Goal: Information Seeking & Learning: Check status

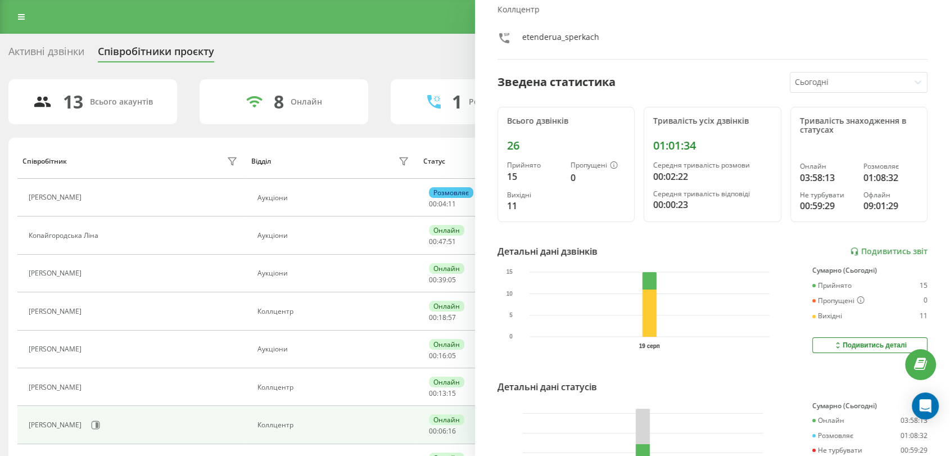
scroll to position [153, 0]
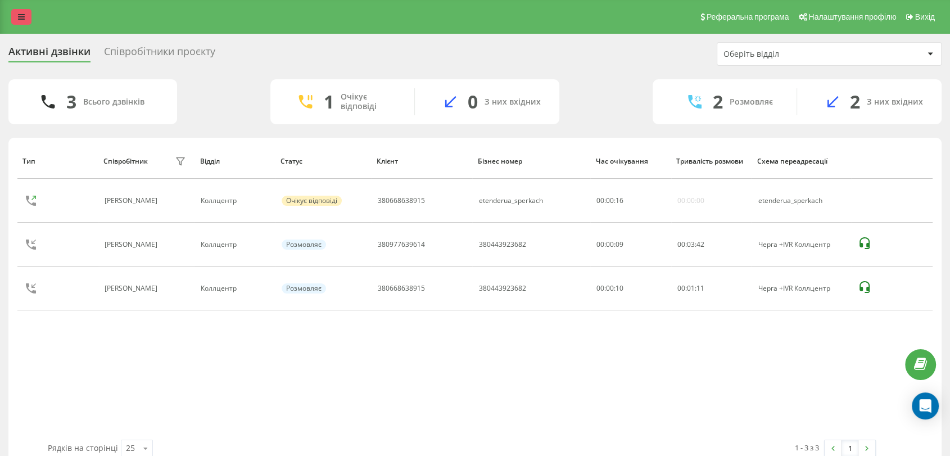
click at [19, 18] on icon at bounding box center [21, 17] width 7 height 8
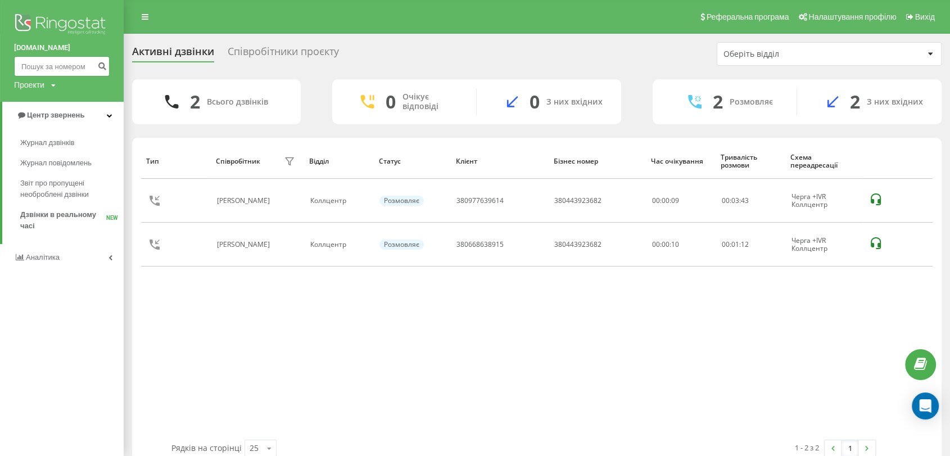
click at [39, 64] on input at bounding box center [62, 66] width 96 height 20
paste input "380668638915"
click at [92, 65] on input "380668638915" at bounding box center [62, 66] width 96 height 20
type input "380668638915"
click at [103, 61] on icon "submit" at bounding box center [102, 64] width 10 height 7
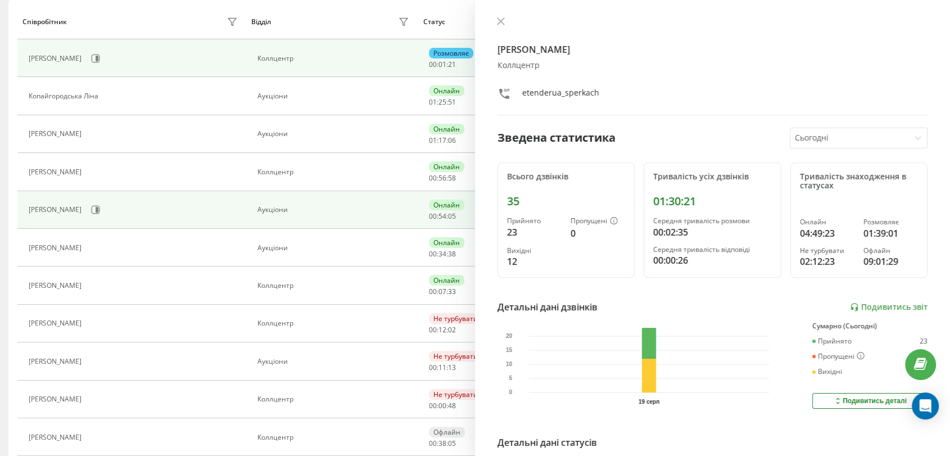
scroll to position [256, 0]
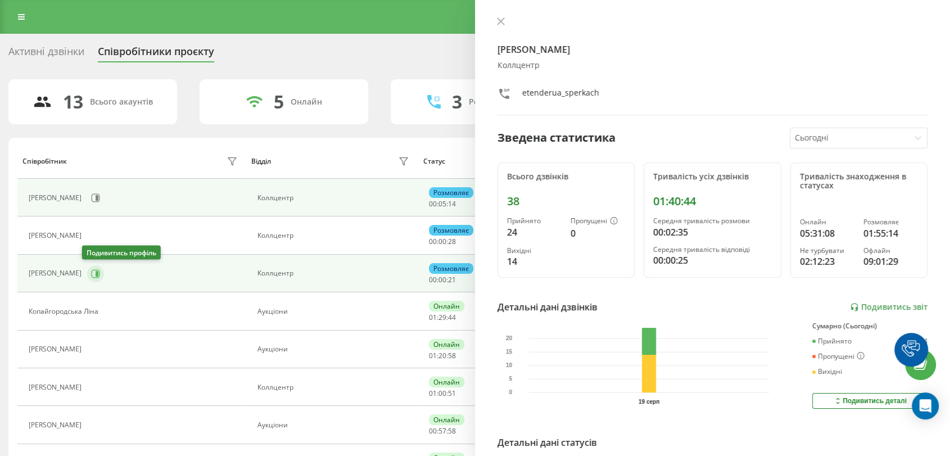
click at [94, 265] on button at bounding box center [95, 273] width 17 height 17
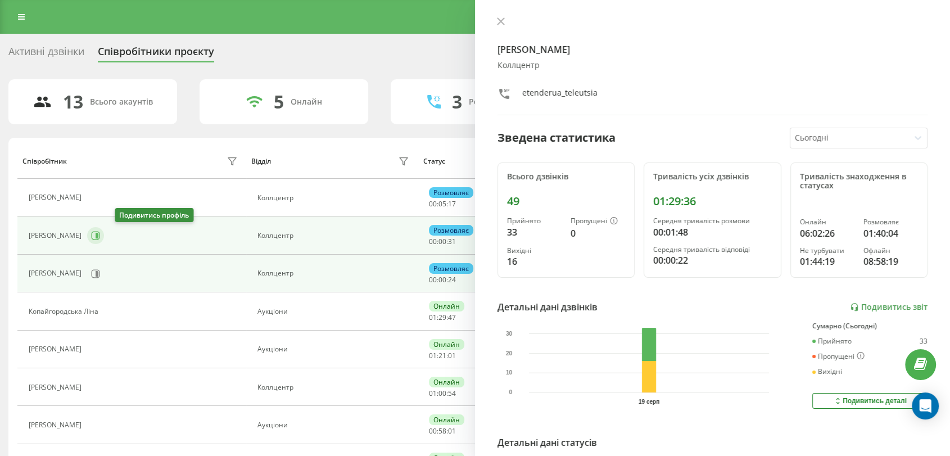
click at [100, 232] on icon at bounding box center [95, 235] width 9 height 9
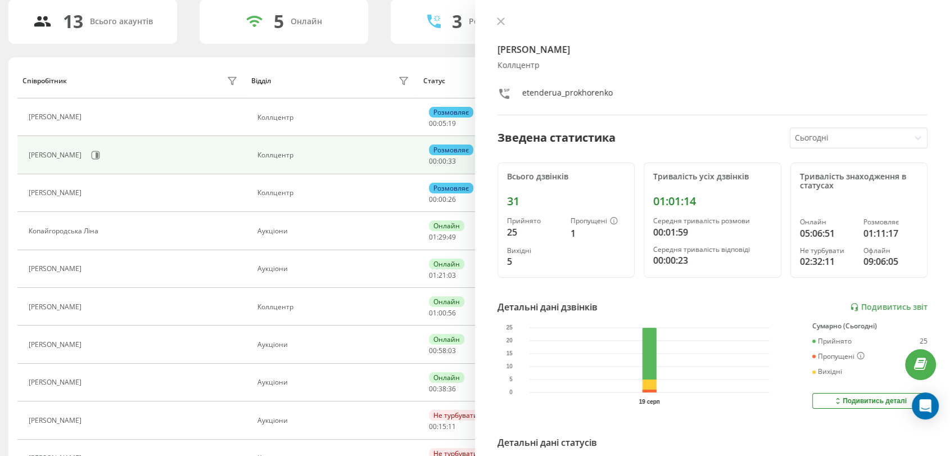
scroll to position [187, 0]
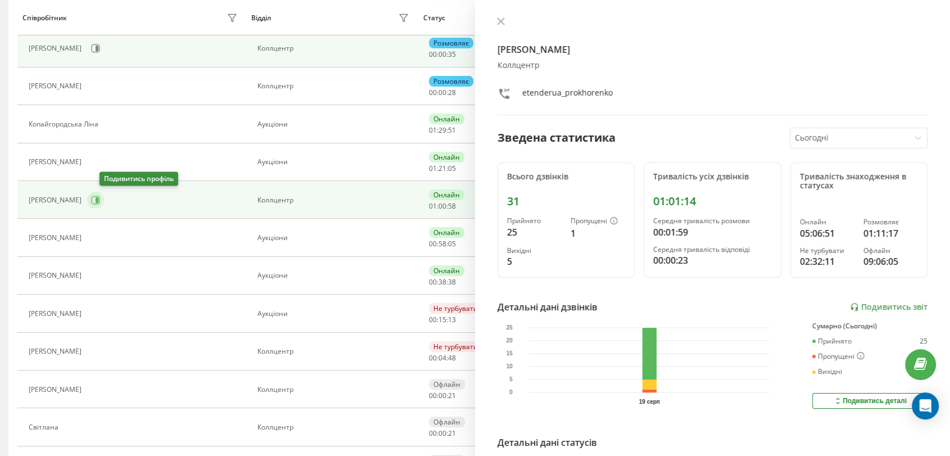
click at [100, 198] on icon at bounding box center [95, 200] width 9 height 9
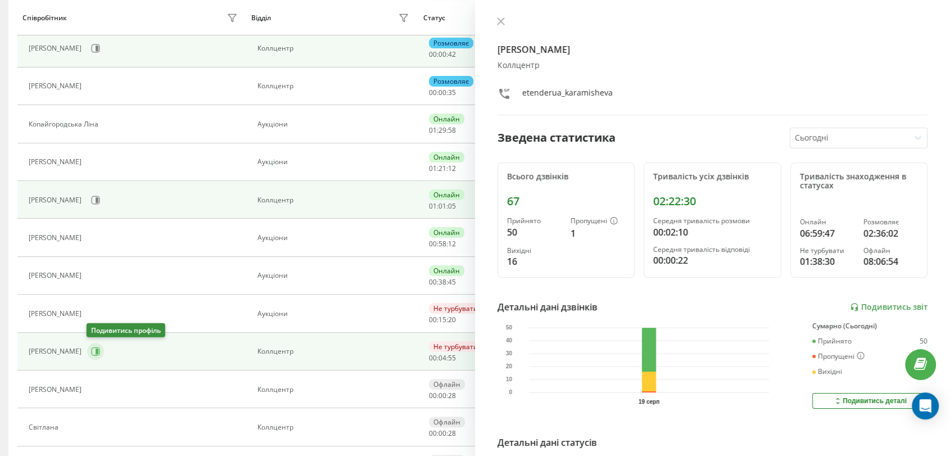
click at [99, 350] on button at bounding box center [95, 351] width 17 height 17
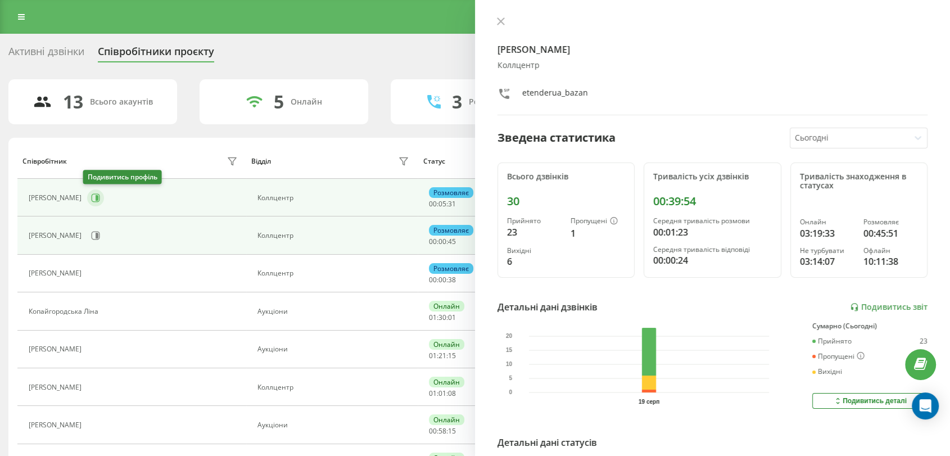
click at [90, 190] on button at bounding box center [95, 197] width 17 height 17
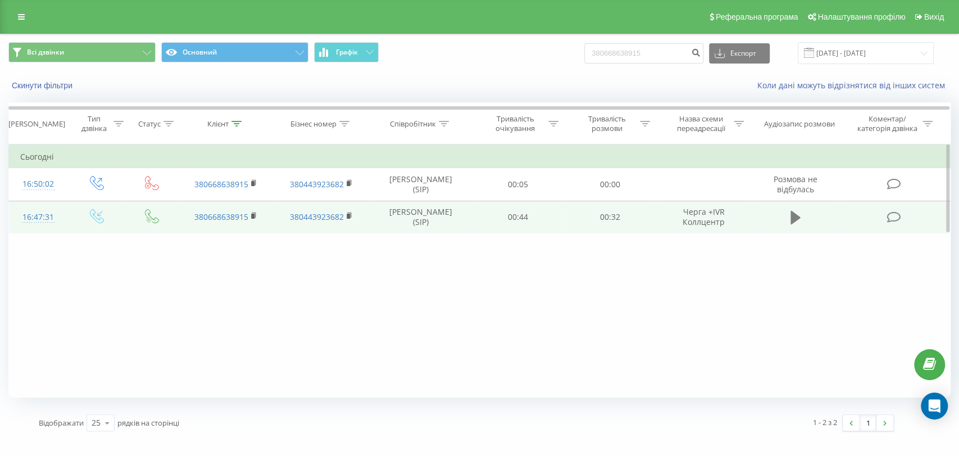
click at [791, 218] on icon at bounding box center [796, 217] width 10 height 13
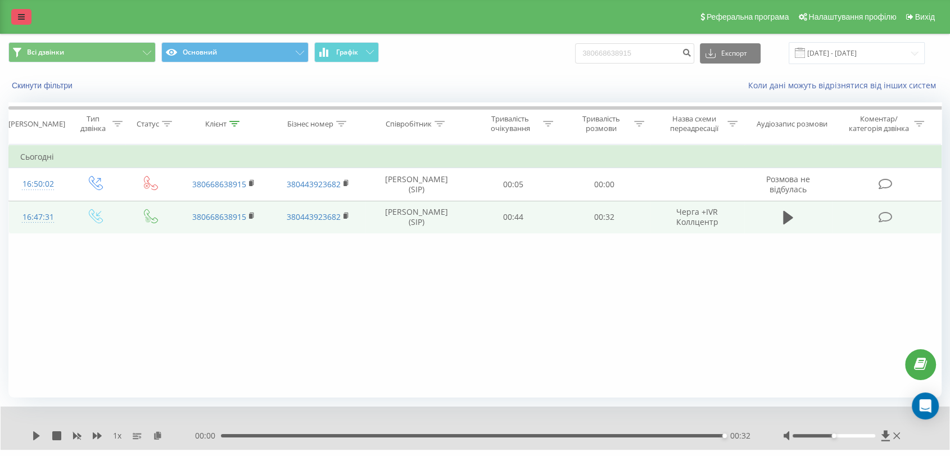
click at [20, 18] on icon at bounding box center [21, 17] width 7 height 8
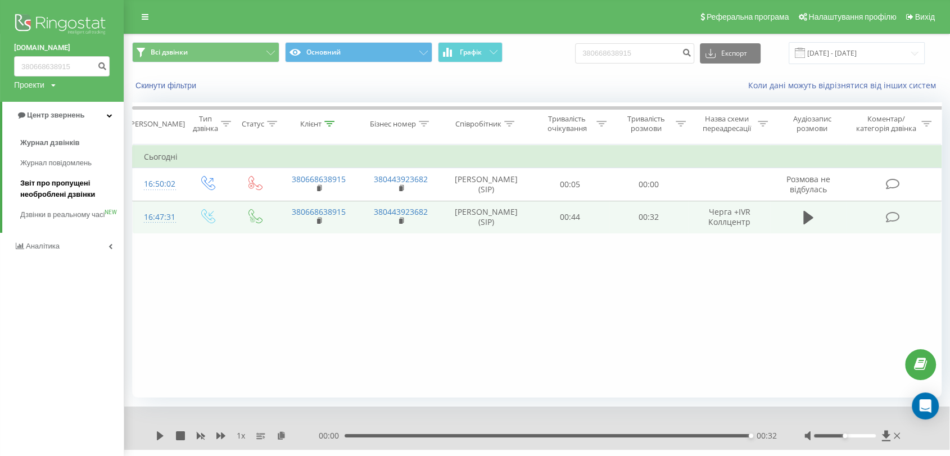
click at [61, 189] on span "Звіт про пропущені необроблені дзвінки" at bounding box center [69, 189] width 98 height 22
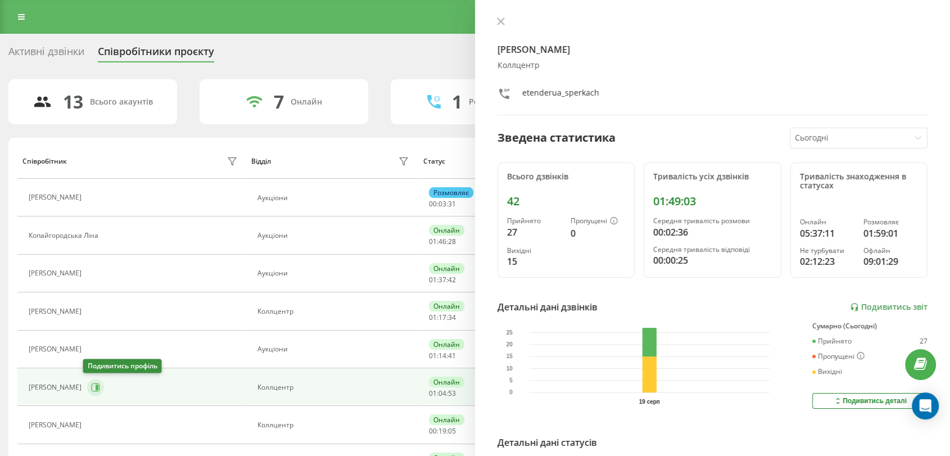
click at [91, 388] on icon at bounding box center [95, 387] width 9 height 9
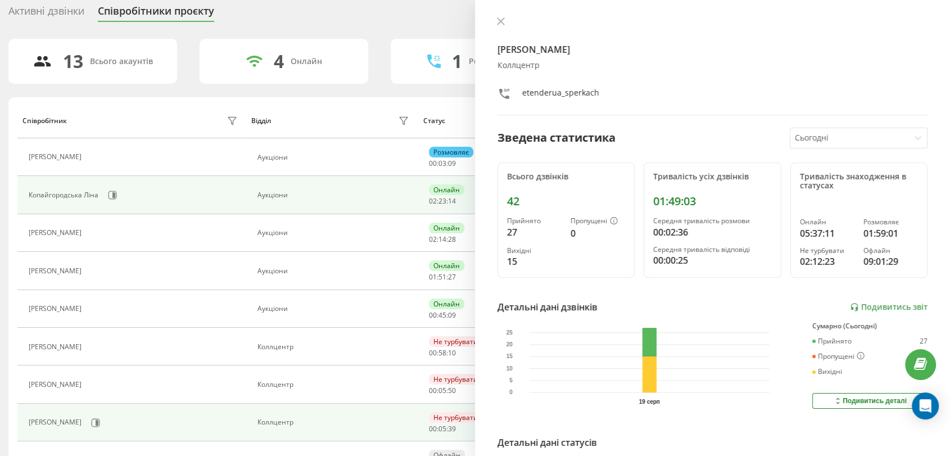
scroll to position [62, 0]
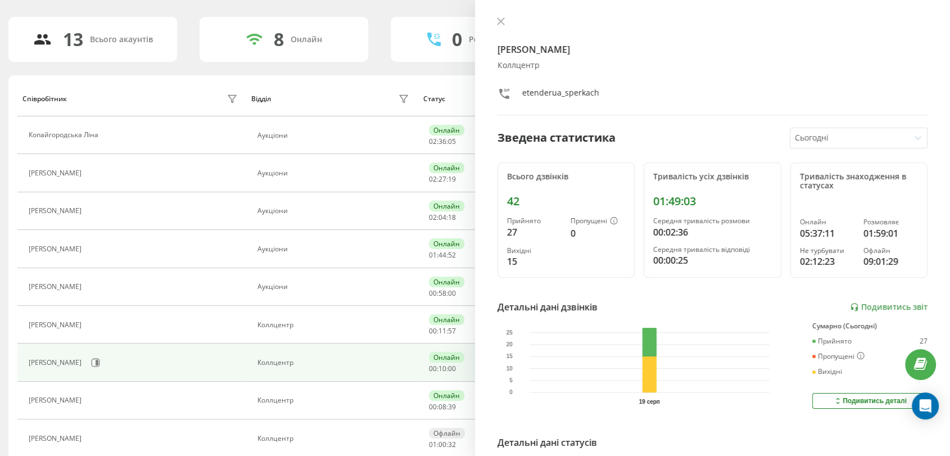
click at [524, 411] on div "Марія Сперкач Коллцентр etenderua_sperkach Зведена статистика Сьогодні Всього д…" at bounding box center [712, 228] width 475 height 456
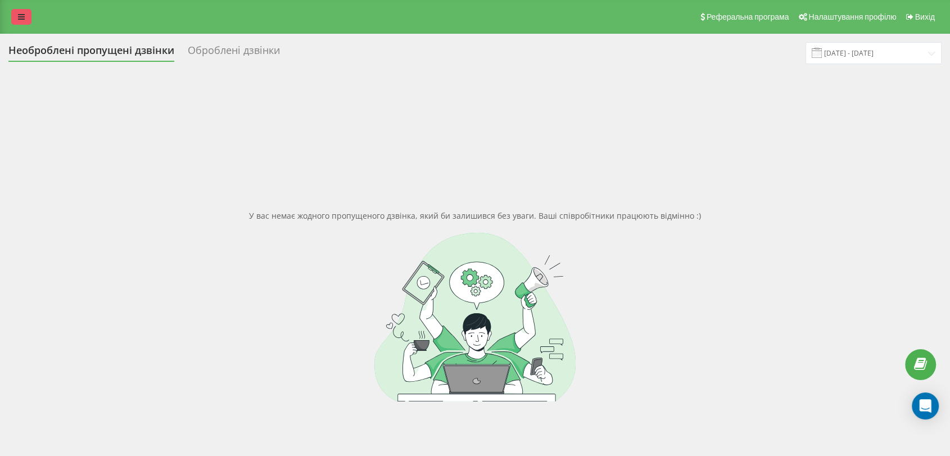
click at [27, 15] on link at bounding box center [21, 17] width 20 height 16
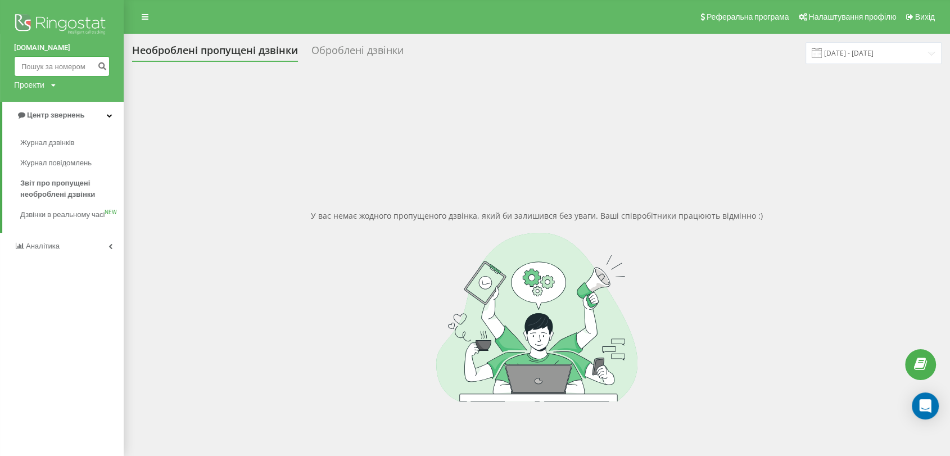
click at [43, 69] on input at bounding box center [62, 66] width 96 height 20
paste input "380668638915"
type input "380668638915"
click at [99, 65] on icon "submit" at bounding box center [102, 64] width 10 height 7
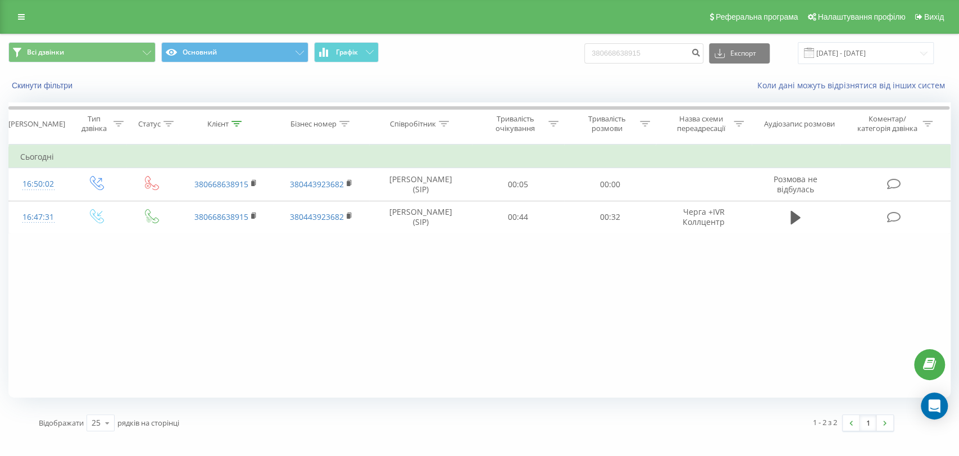
click at [19, 8] on div "Реферальна програма Налаштування профілю Вихід" at bounding box center [479, 17] width 959 height 34
click at [19, 15] on icon at bounding box center [21, 17] width 7 height 8
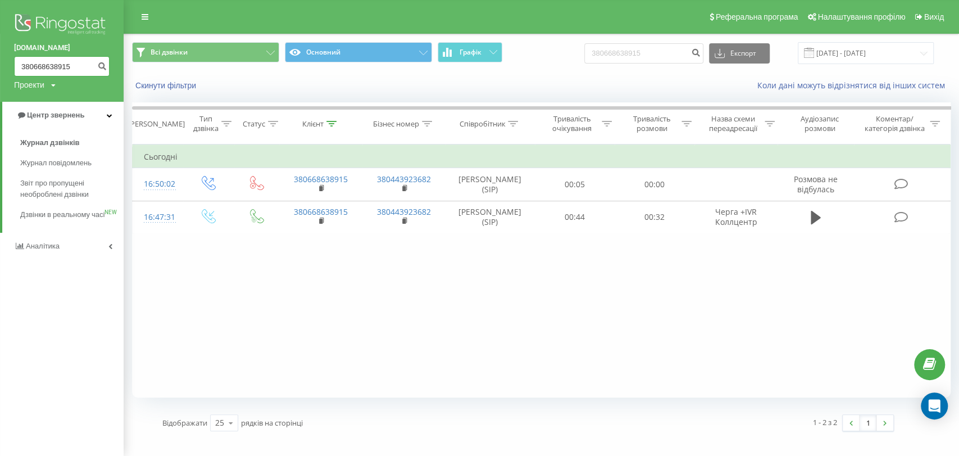
click at [56, 64] on input "380668638915" at bounding box center [62, 66] width 96 height 20
click at [57, 65] on input "380668638915" at bounding box center [62, 66] width 96 height 20
paste input "952883520"
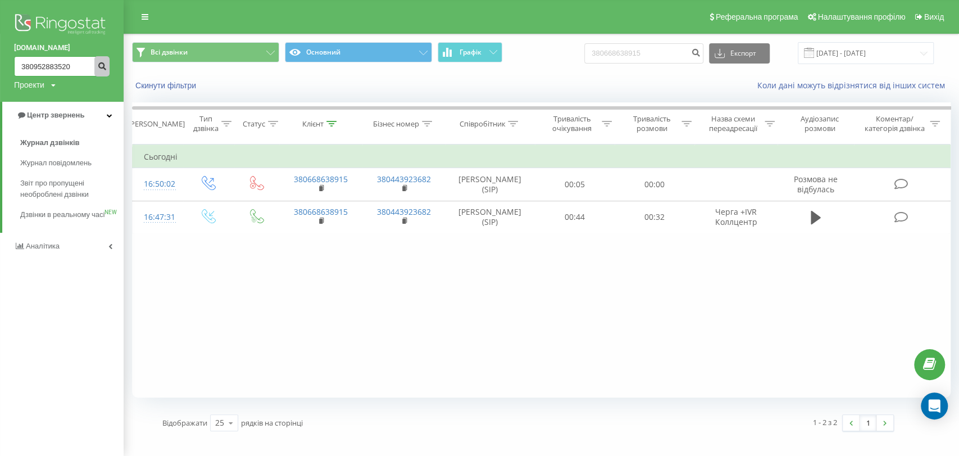
type input "380952883520"
click at [100, 66] on icon "submit" at bounding box center [102, 64] width 10 height 7
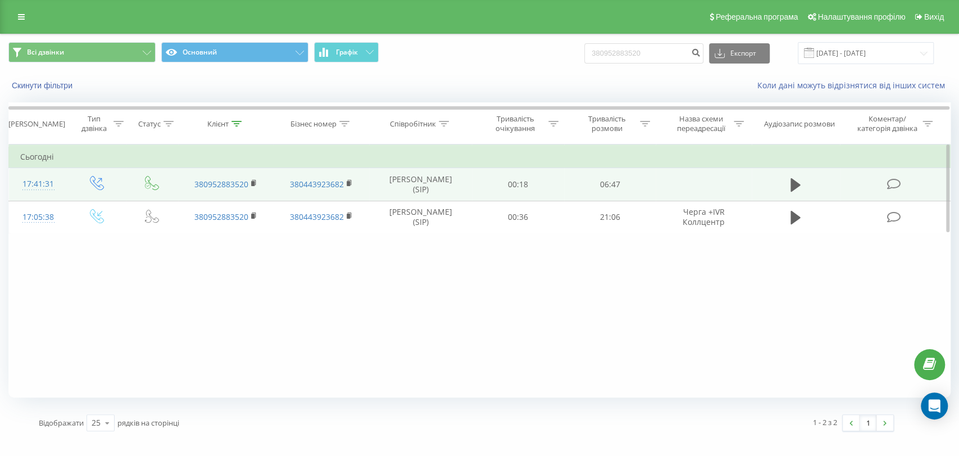
click at [786, 186] on td at bounding box center [796, 184] width 88 height 33
click at [791, 183] on icon at bounding box center [796, 184] width 10 height 13
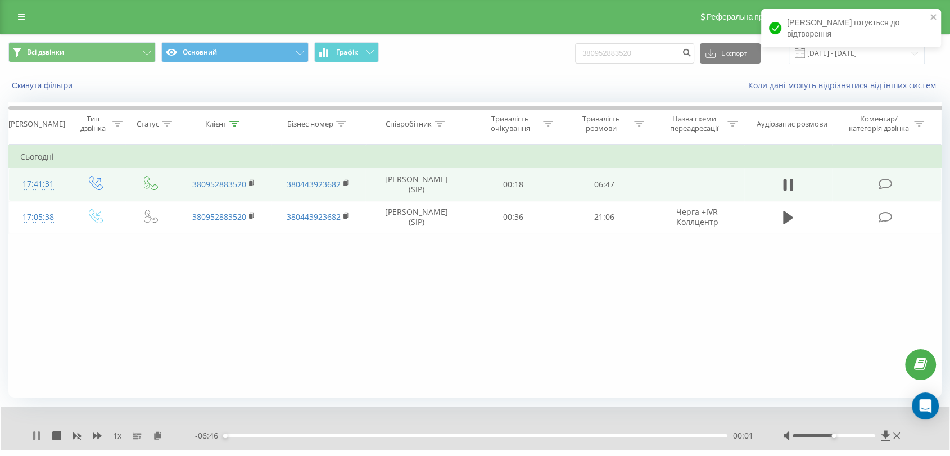
click at [34, 437] on icon at bounding box center [34, 435] width 2 height 9
click at [34, 437] on icon at bounding box center [36, 435] width 7 height 9
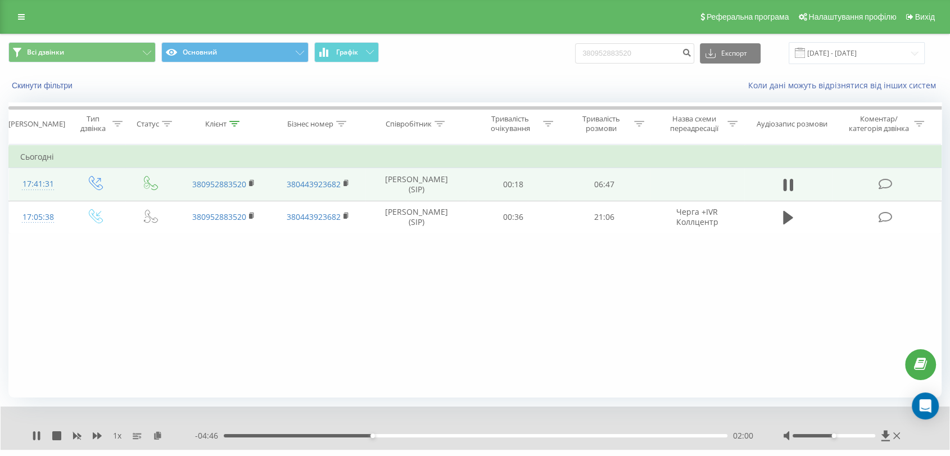
click at [398, 437] on div "- 04:46 02:00 02:00" at bounding box center [475, 435] width 560 height 11
click at [392, 434] on div "02:16" at bounding box center [476, 435] width 504 height 3
click at [425, 434] on div "00:00" at bounding box center [476, 435] width 504 height 3
click at [34, 437] on icon at bounding box center [34, 435] width 2 height 9
click at [27, 439] on div "1 x - 03:22 03:25 03:25" at bounding box center [475, 427] width 949 height 43
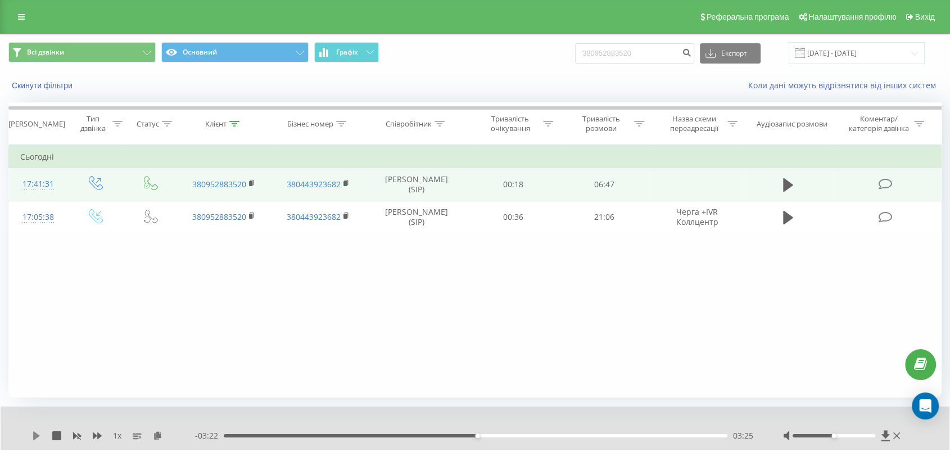
click at [32, 436] on icon at bounding box center [36, 435] width 9 height 9
click at [510, 433] on div "- 03:21 03:26 03:26" at bounding box center [475, 435] width 560 height 11
click at [516, 433] on div "- 03:20 03:27 03:27" at bounding box center [475, 435] width 560 height 11
drag, startPoint x: 482, startPoint y: 437, endPoint x: 543, endPoint y: 437, distance: 61.3
click at [543, 437] on div "- 02:49 03:57 03:57" at bounding box center [475, 435] width 560 height 11
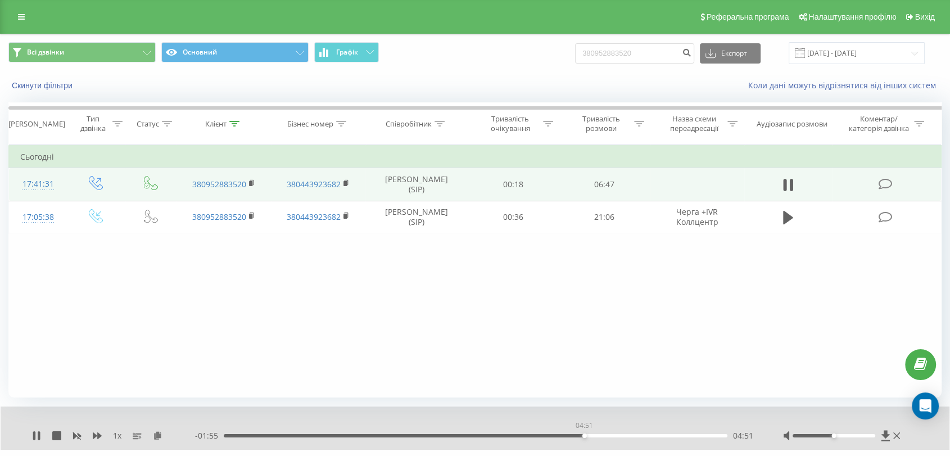
drag, startPoint x: 546, startPoint y: 436, endPoint x: 589, endPoint y: 436, distance: 42.7
click at [587, 436] on div "04:51" at bounding box center [584, 435] width 4 height 4
drag, startPoint x: 594, startPoint y: 434, endPoint x: 618, endPoint y: 433, distance: 23.6
click at [611, 433] on div "05:11" at bounding box center [609, 435] width 4 height 4
drag, startPoint x: 628, startPoint y: 434, endPoint x: 651, endPoint y: 433, distance: 23.1
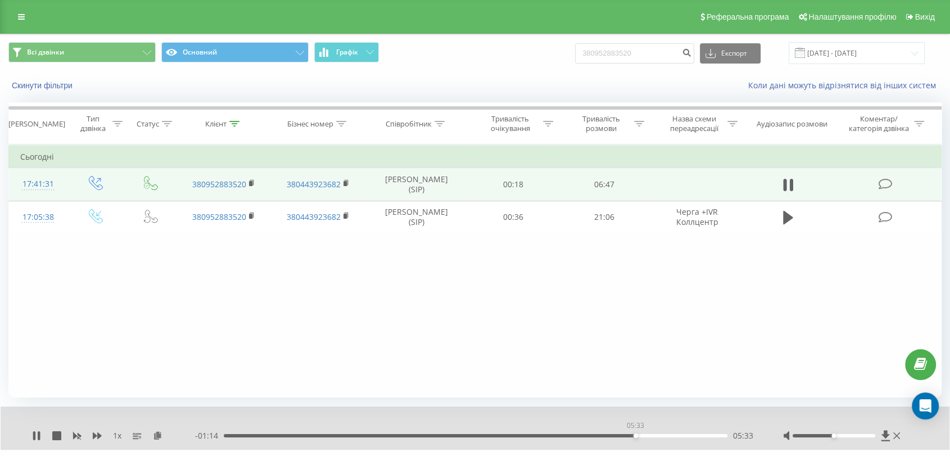
click at [638, 433] on div "05:33" at bounding box center [635, 435] width 4 height 4
